Goal: Task Accomplishment & Management: Use online tool/utility

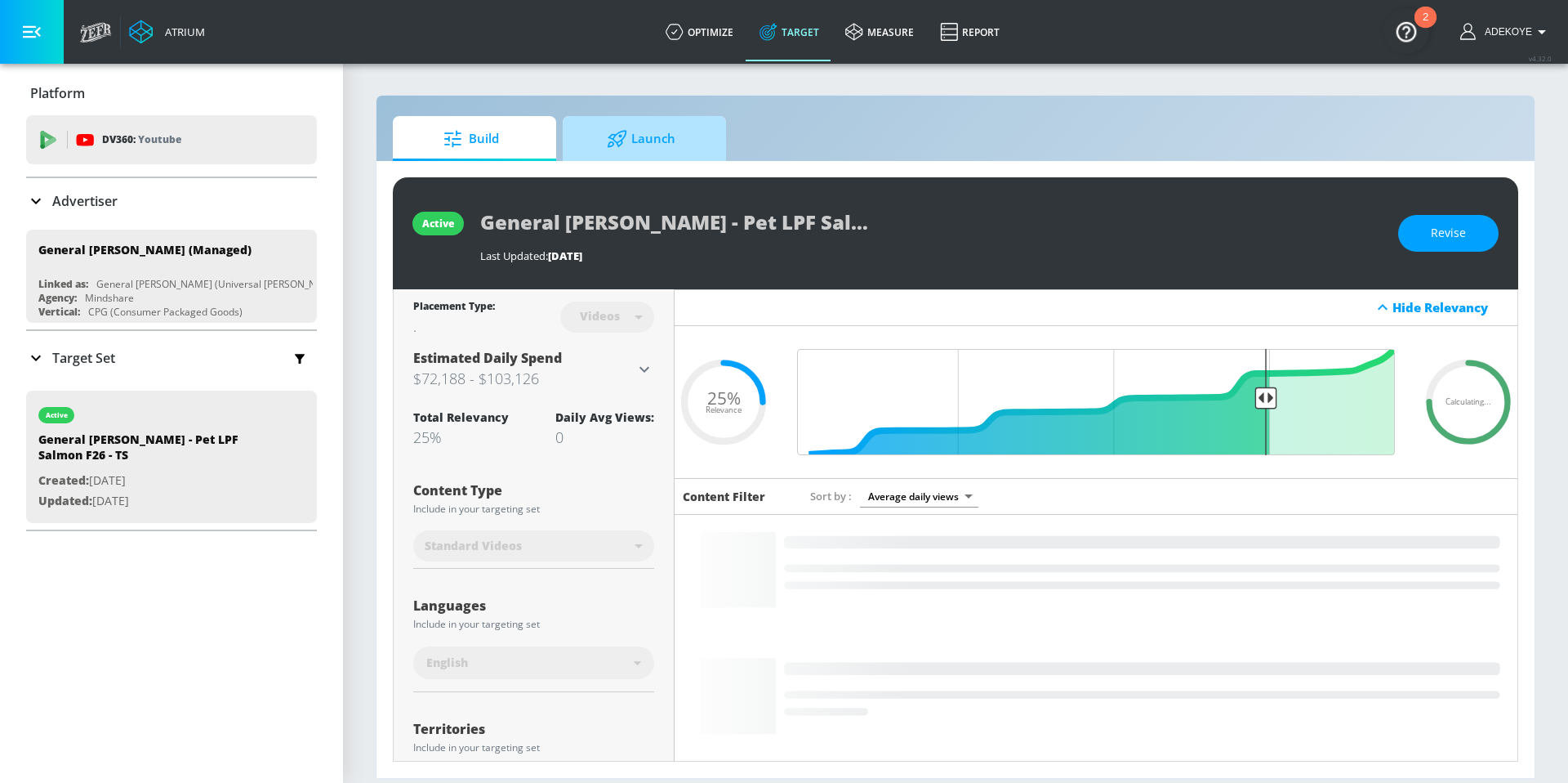
click at [655, 149] on span "Launch" at bounding box center [640, 138] width 124 height 39
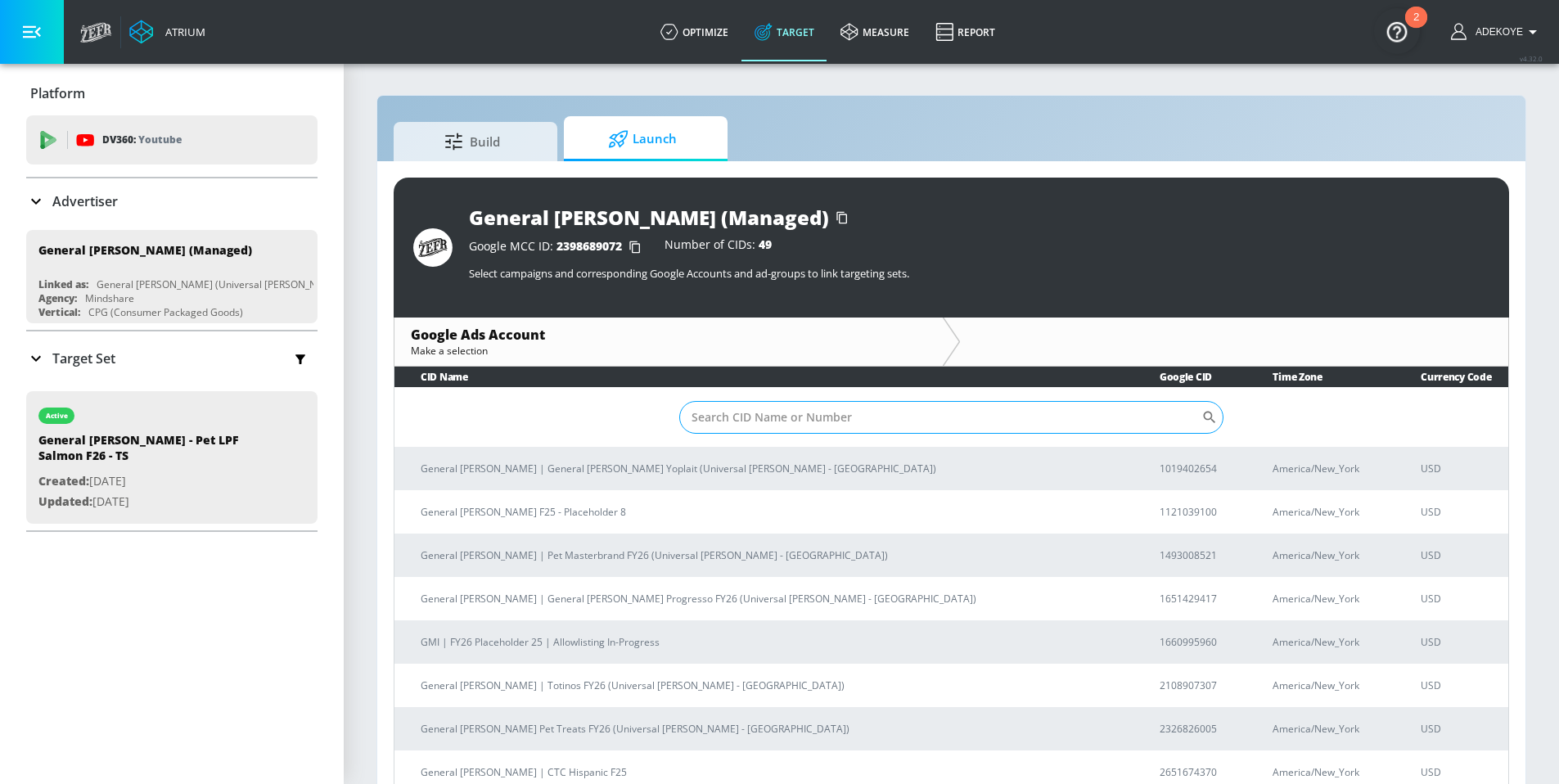
click at [755, 421] on input "Sort By" at bounding box center [940, 418] width 523 height 33
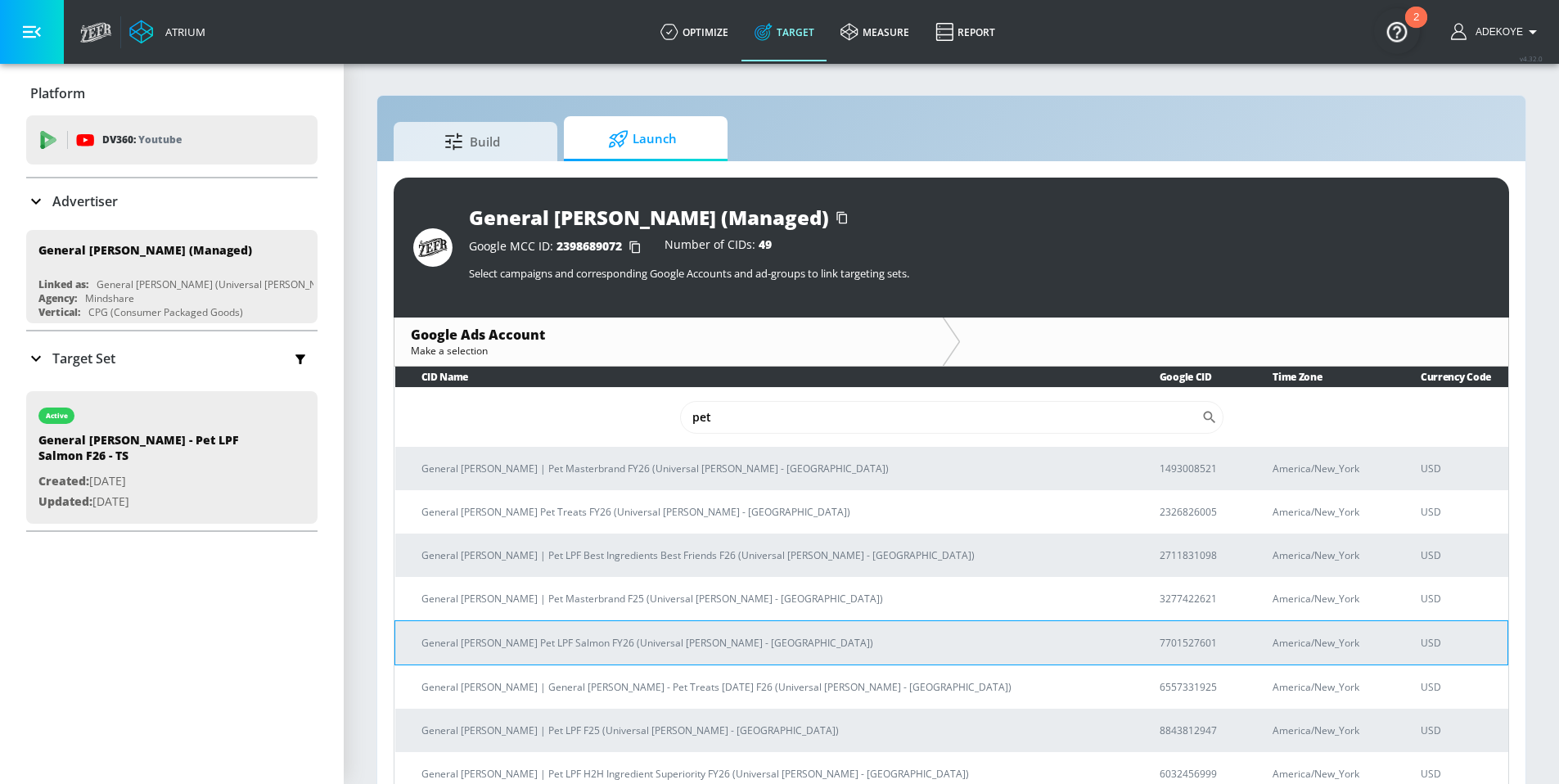
type input "pet"
click at [576, 646] on p "General [PERSON_NAME] Pet LPF Salmon FY26 (Universal [PERSON_NAME] - [GEOGRAPHI…" at bounding box center [771, 642] width 699 height 18
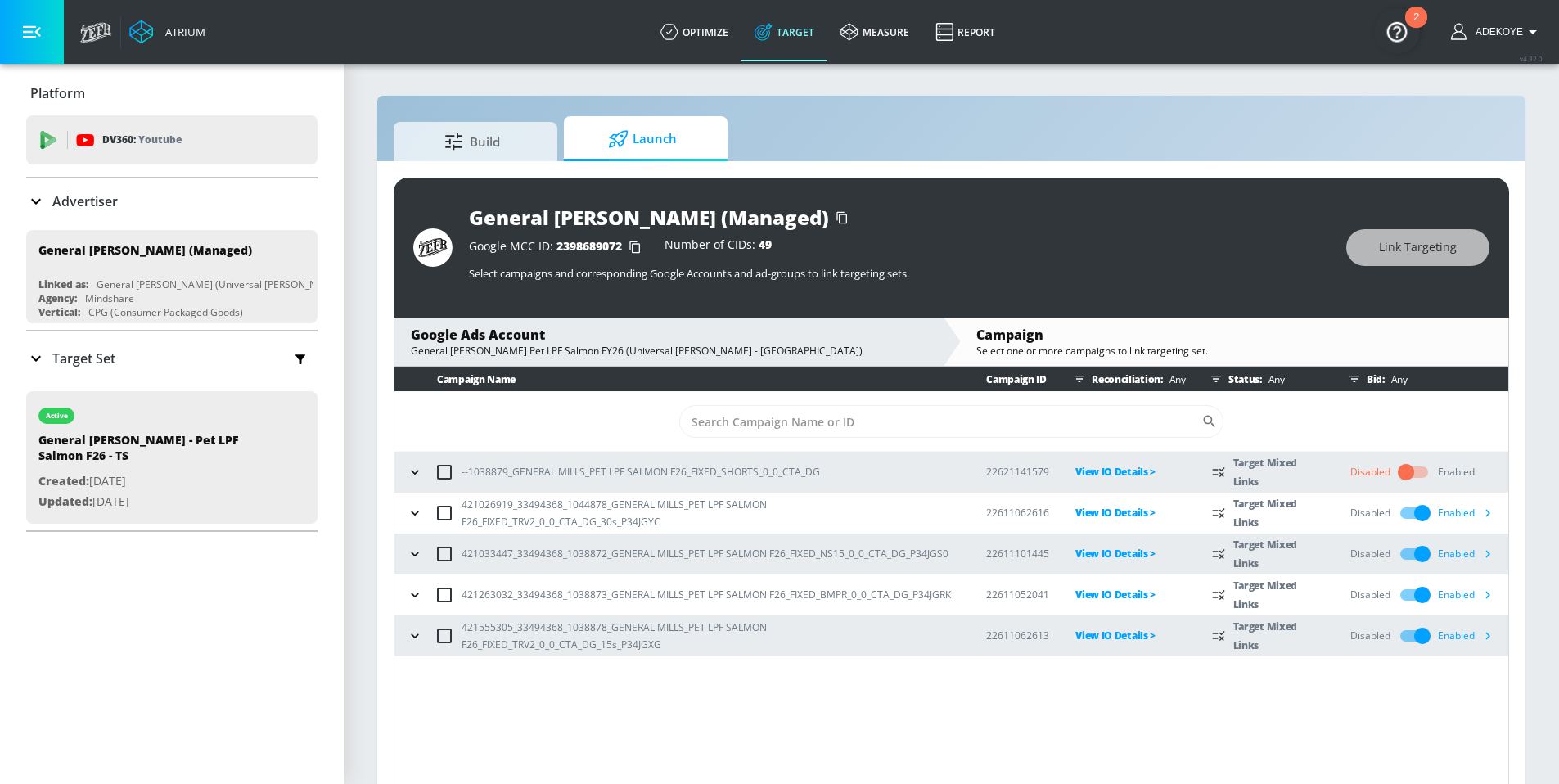
click at [1414, 511] on input "checkbox" at bounding box center [1422, 513] width 94 height 31
click at [1415, 550] on input "checkbox" at bounding box center [1422, 554] width 94 height 31
click at [1413, 592] on input "checkbox" at bounding box center [1422, 595] width 94 height 31
click at [1411, 634] on input "checkbox" at bounding box center [1422, 636] width 94 height 31
